Goal: Task Accomplishment & Management: Use online tool/utility

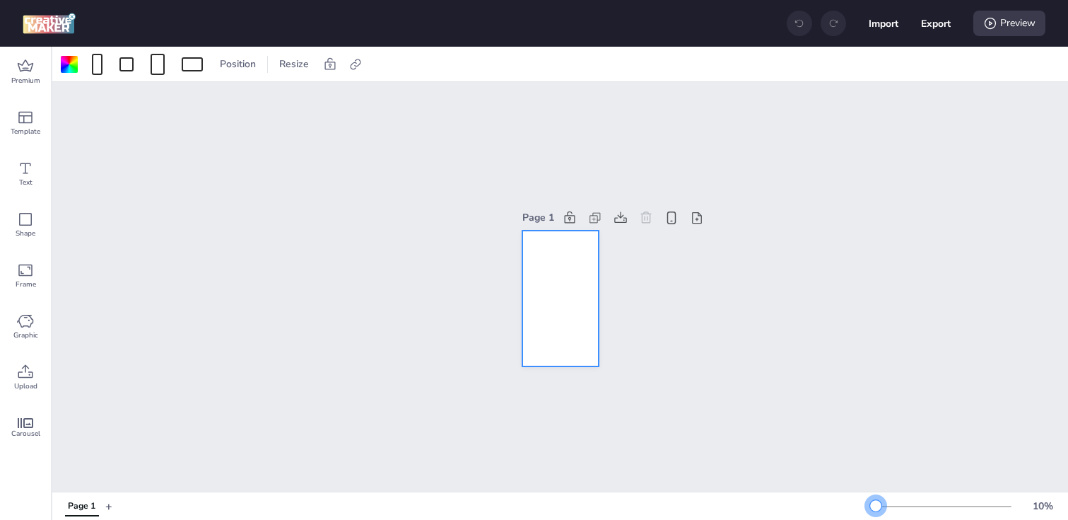
drag, startPoint x: 902, startPoint y: 503, endPoint x: 871, endPoint y: 503, distance: 31.1
click at [871, 503] on div at bounding box center [875, 505] width 11 height 11
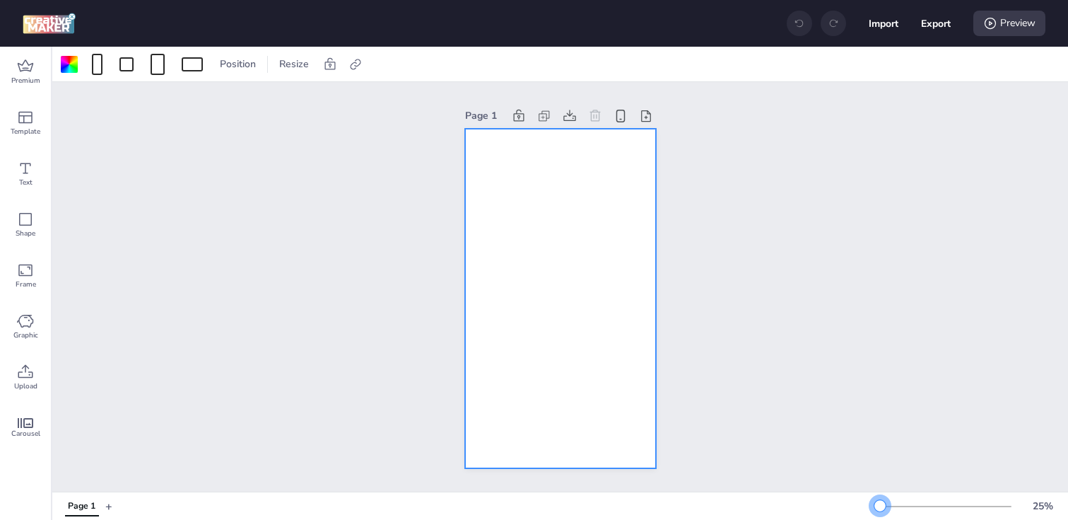
click at [880, 504] on div at bounding box center [880, 505] width 11 height 11
click at [74, 62] on div at bounding box center [69, 64] width 17 height 17
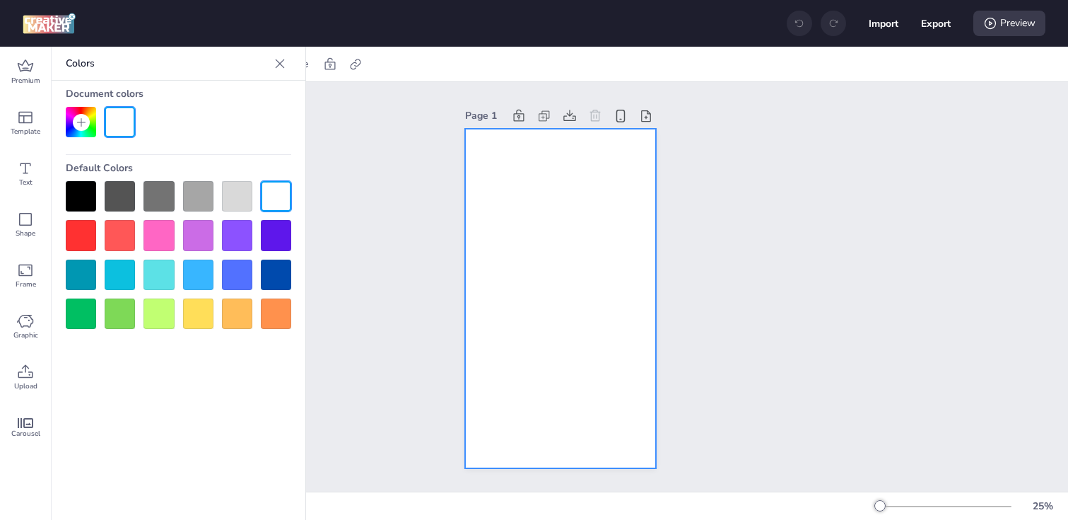
click at [83, 186] on div at bounding box center [81, 196] width 30 height 30
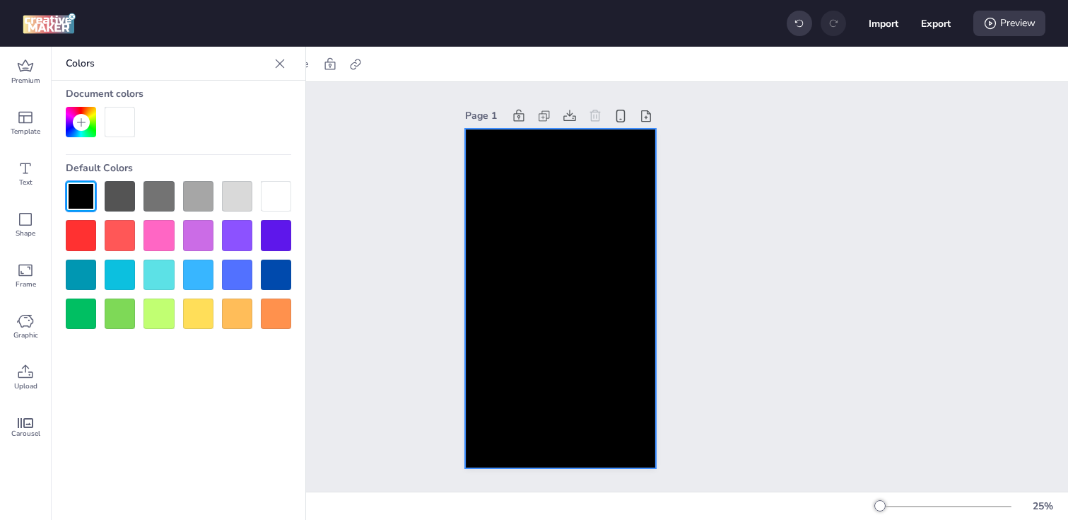
click at [526, 225] on div at bounding box center [560, 298] width 191 height 339
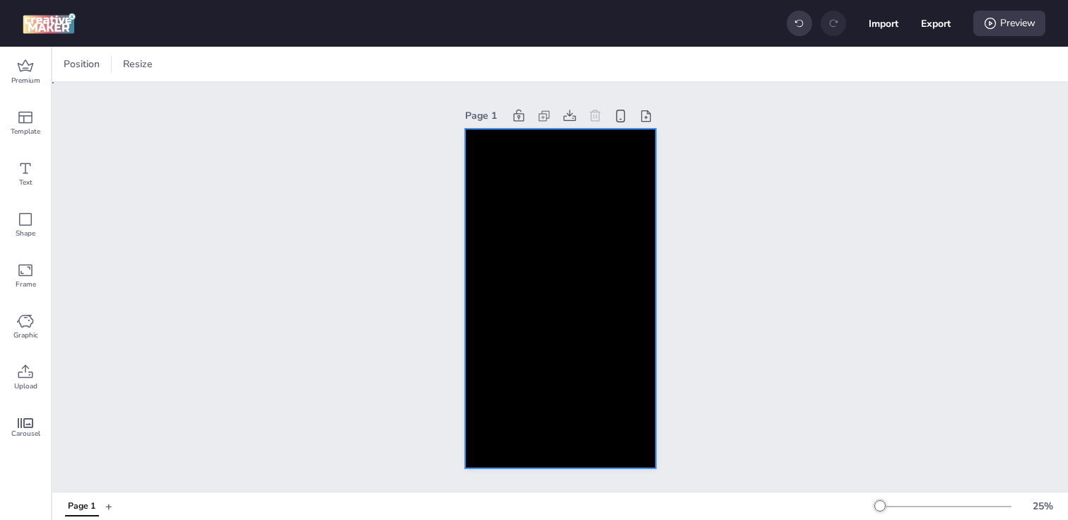
click at [522, 242] on div at bounding box center [560, 298] width 191 height 339
click at [354, 63] on icon at bounding box center [356, 64] width 14 height 14
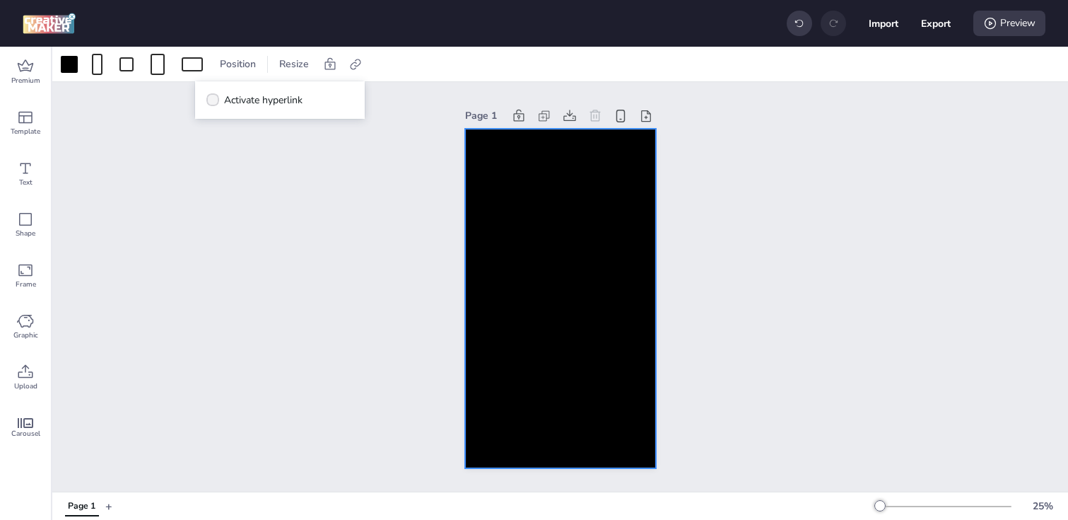
click at [303, 104] on span "Activate hyperlink" at bounding box center [263, 100] width 78 height 15
click at [215, 104] on input "Activate hyperlink" at bounding box center [210, 105] width 9 height 9
checkbox input "true"
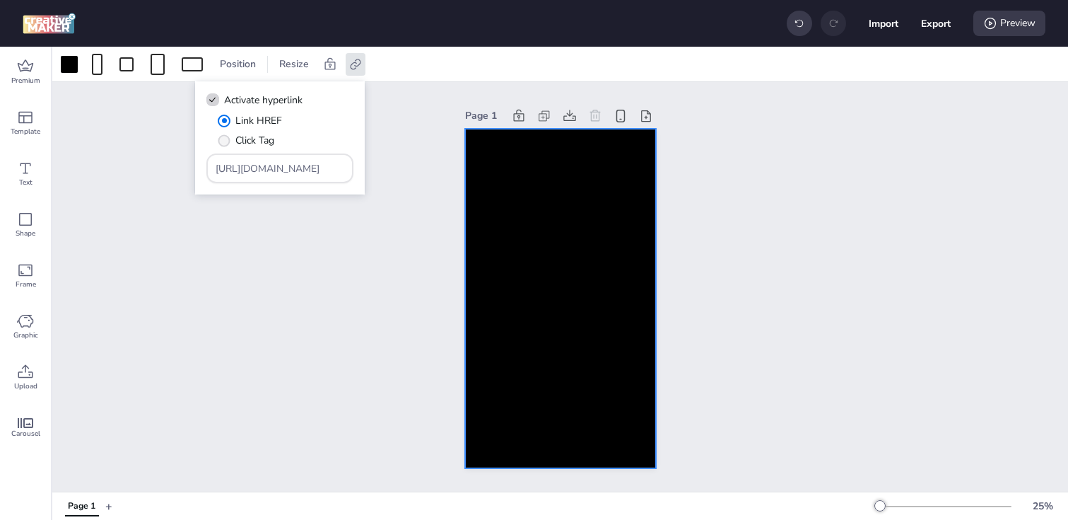
click at [252, 144] on span "Click Tag" at bounding box center [254, 140] width 39 height 15
click at [226, 144] on input "Click Tag" at bounding box center [221, 145] width 9 height 9
radio input "true"
drag, startPoint x: 308, startPoint y: 171, endPoint x: 146, endPoint y: 162, distance: 161.4
click at [146, 162] on body "Import Export Preview Premium Template Text Shape Frame Graphic Upload Carousel…" at bounding box center [534, 260] width 1068 height 520
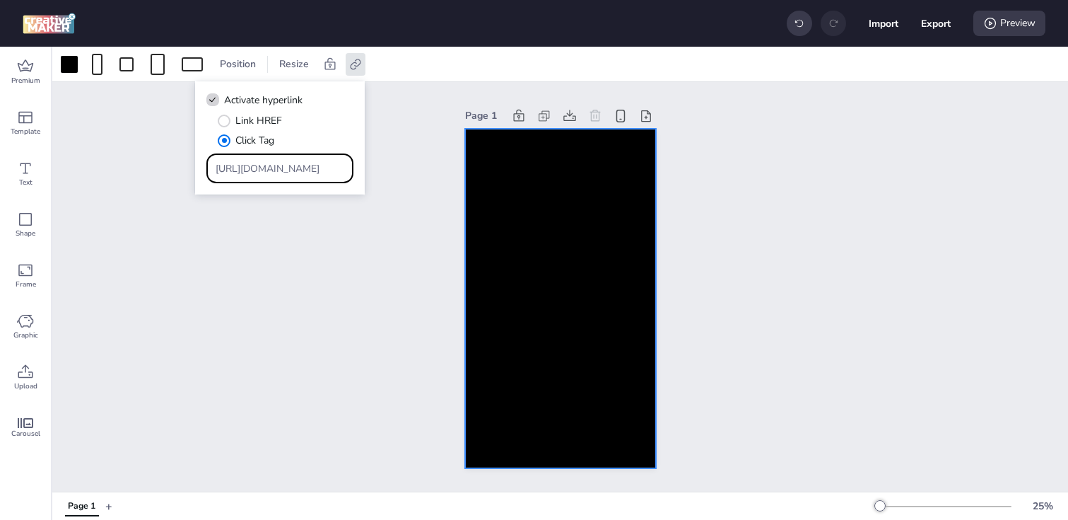
paste input "[DOMAIN_NAME]/ddm/trackclk/N1713323.3464950WORTISE/B33990363.427079653;dc_trk_a…"
type input "https://[DOMAIN_NAME]/ddm/trackclk/N1713323.3464950WORTISE/B33990363.427079653;…"
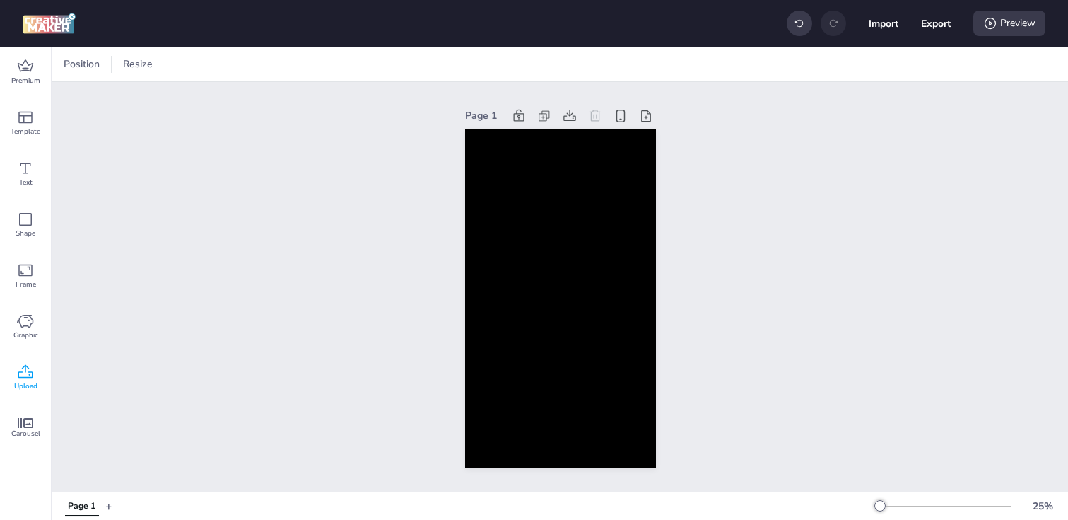
click at [28, 376] on icon at bounding box center [25, 371] width 17 height 17
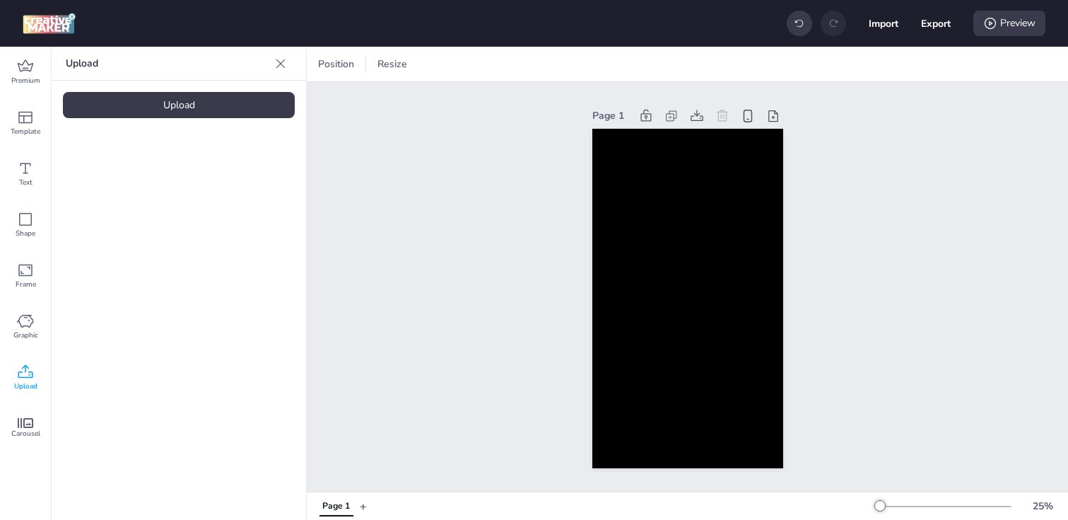
click at [200, 101] on div "Upload" at bounding box center [179, 105] width 232 height 26
click at [130, 195] on video at bounding box center [119, 197] width 113 height 57
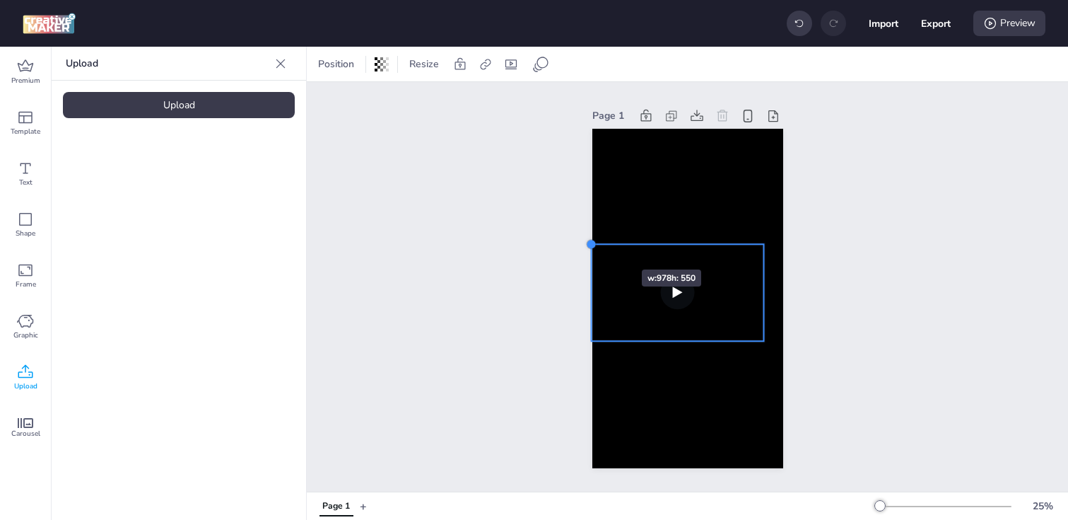
drag, startPoint x: 611, startPoint y: 255, endPoint x: 600, endPoint y: 244, distance: 16.0
click at [600, 244] on div at bounding box center [687, 298] width 191 height 339
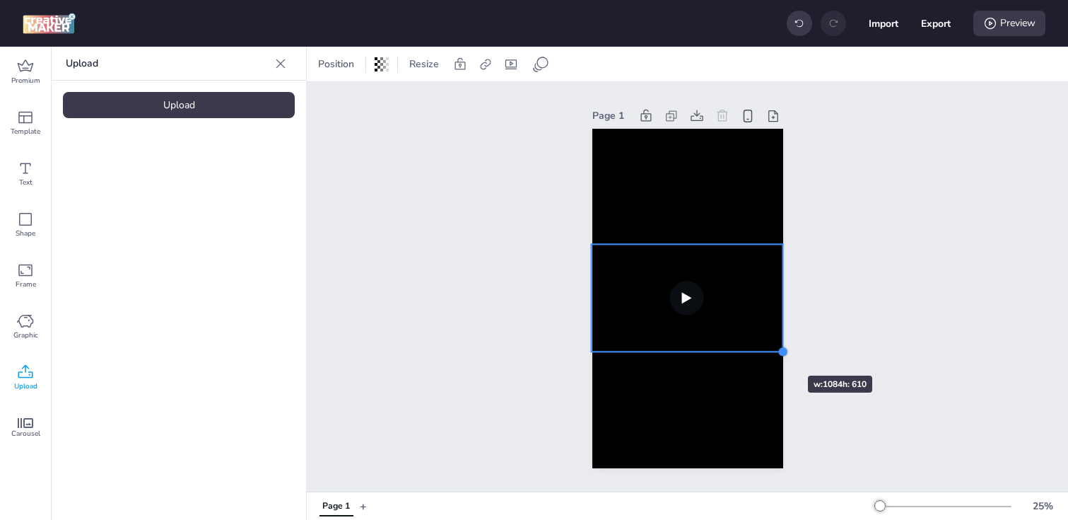
drag, startPoint x: 759, startPoint y: 339, endPoint x: 766, endPoint y: 350, distance: 12.7
click at [766, 350] on div at bounding box center [687, 298] width 191 height 339
click at [495, 305] on div "Page 1" at bounding box center [687, 286] width 761 height 409
click at [619, 305] on video at bounding box center [687, 298] width 192 height 108
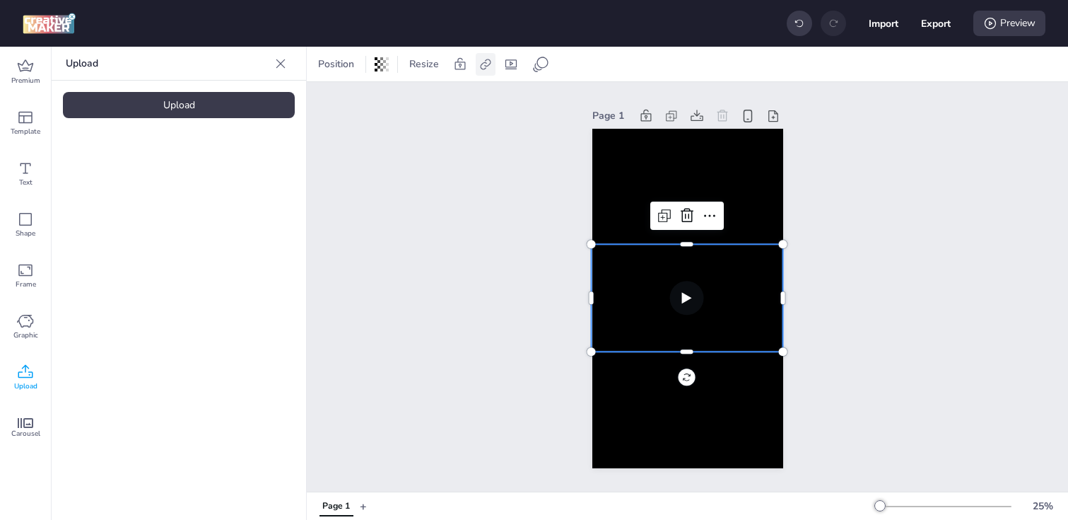
click at [486, 68] on icon at bounding box center [486, 64] width 14 height 14
click at [433, 96] on span "Activate hyperlink" at bounding box center [393, 100] width 78 height 15
click at [345, 101] on input "Activate hyperlink" at bounding box center [340, 105] width 9 height 9
checkbox input "true"
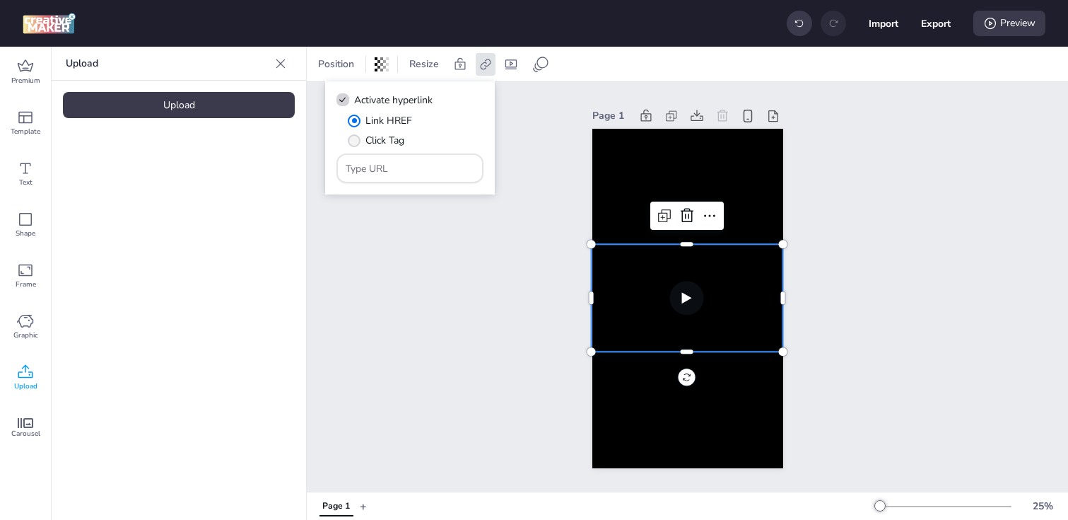
click at [385, 144] on span "Click Tag" at bounding box center [384, 140] width 39 height 15
click at [356, 144] on input "Click Tag" at bounding box center [351, 145] width 9 height 9
radio input "true"
click at [401, 170] on input "Type URL" at bounding box center [410, 168] width 129 height 15
type input "v"
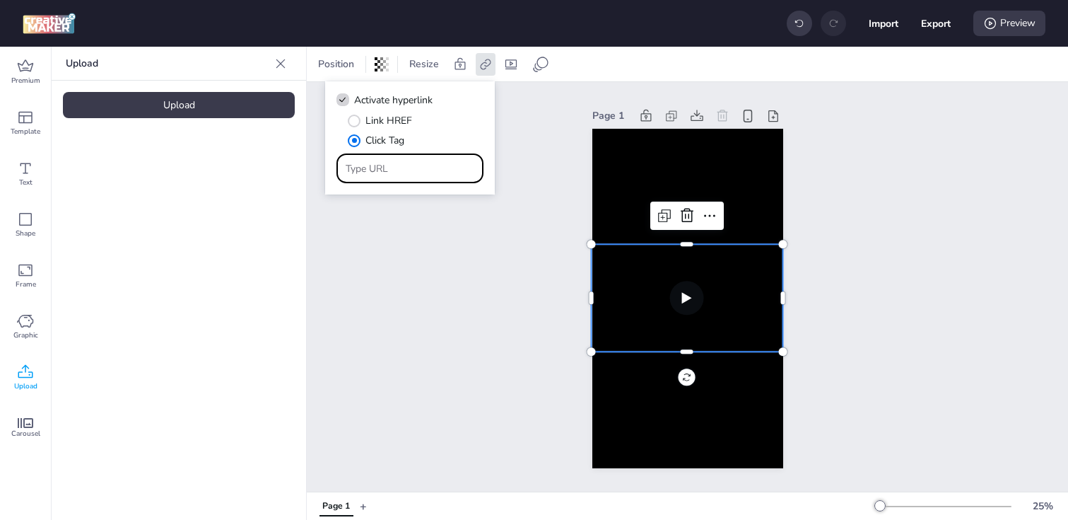
paste input "https://[DOMAIN_NAME]/ddm/trackclk/N1713323.3464950WORTISE/B33990363.427079653;…"
type input "https://[DOMAIN_NAME]/ddm/trackclk/N1713323.3464950WORTISE/B33990363.427079653;…"
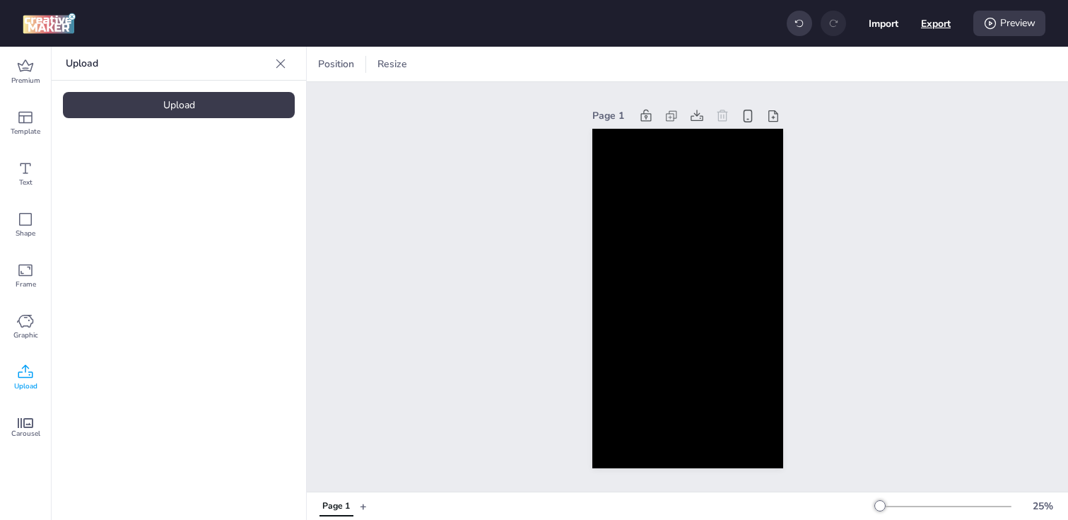
click at [930, 31] on button "Export" at bounding box center [936, 23] width 30 height 30
select select "html"
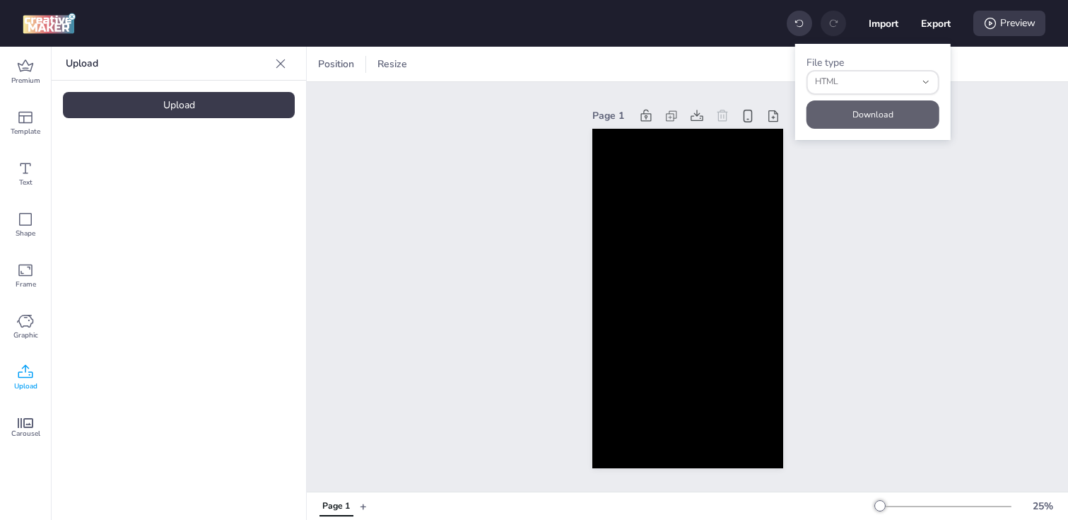
click at [877, 121] on button "Download" at bounding box center [873, 114] width 133 height 28
